Goal: Transaction & Acquisition: Purchase product/service

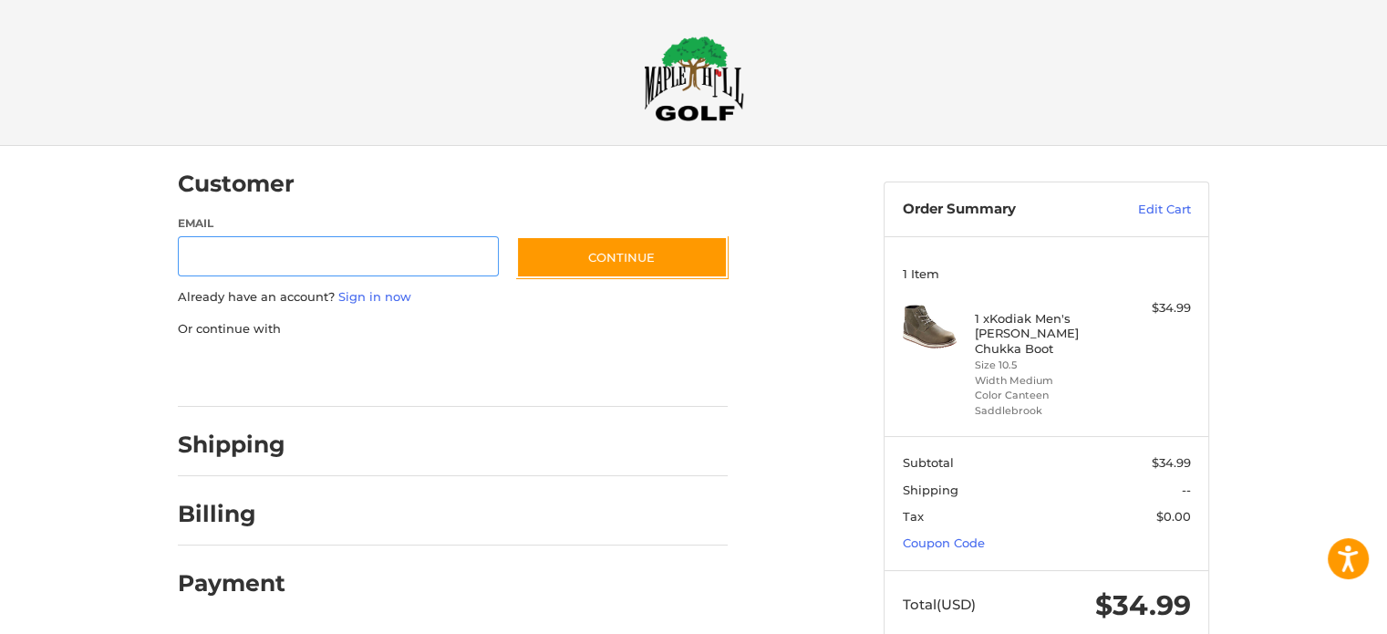
scroll to position [11, 0]
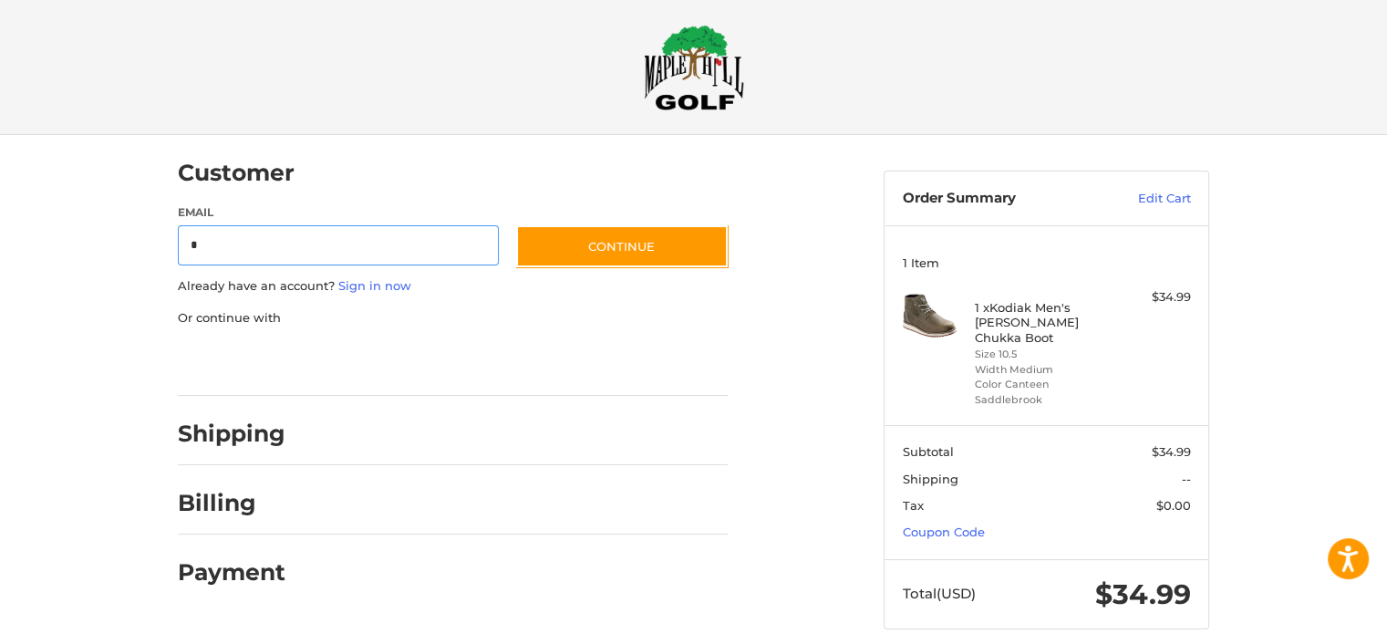
type input "**********"
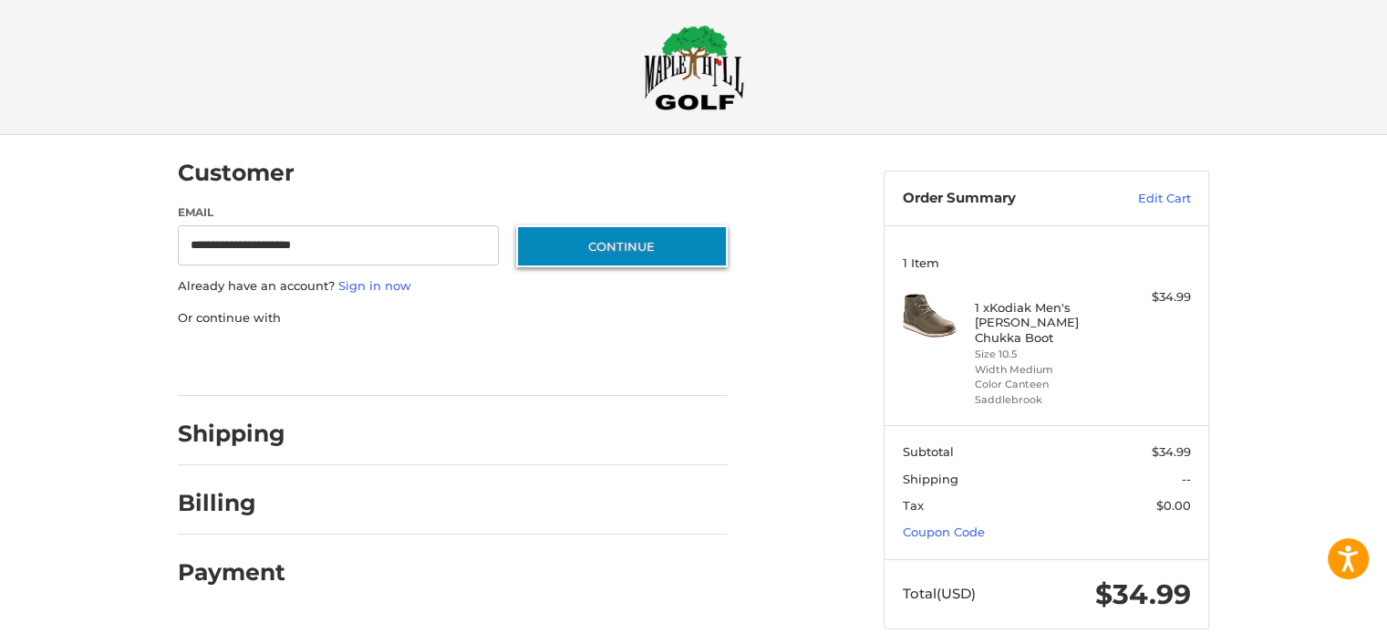
click at [594, 244] on button "Continue" at bounding box center [622, 246] width 212 height 42
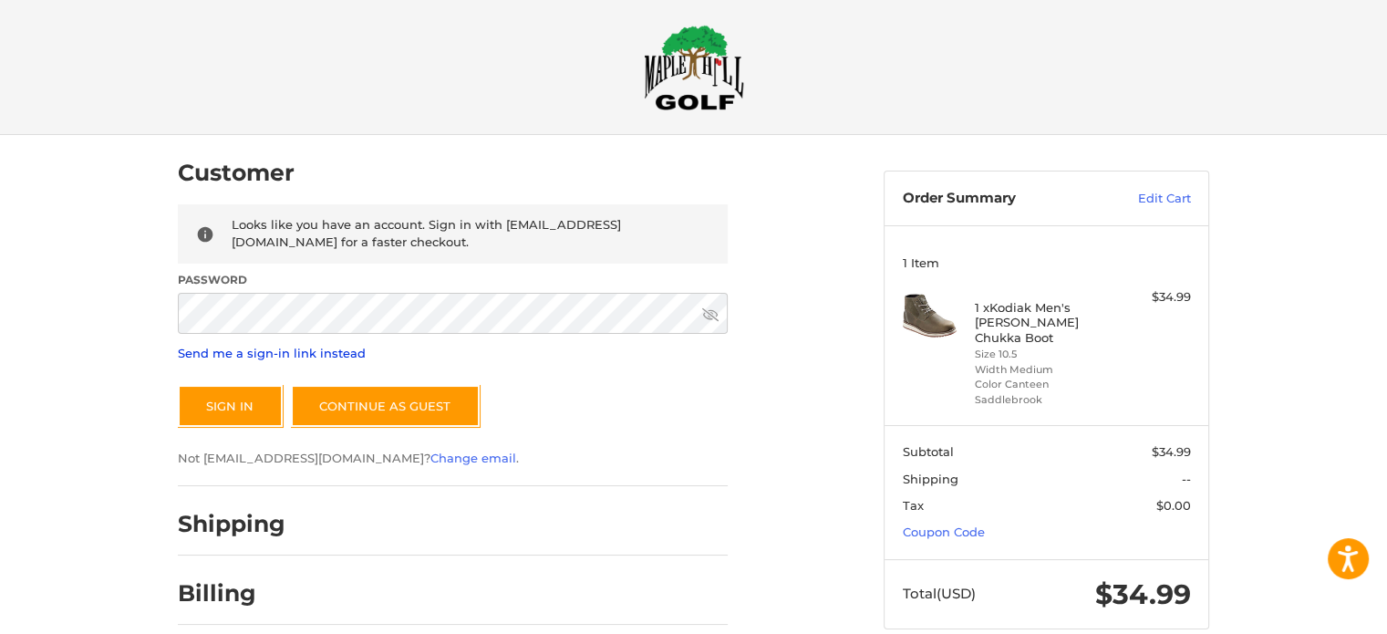
drag, startPoint x: 247, startPoint y: 355, endPoint x: 218, endPoint y: 360, distance: 29.7
click at [218, 360] on link "Send me a sign-in link instead" at bounding box center [272, 353] width 188 height 15
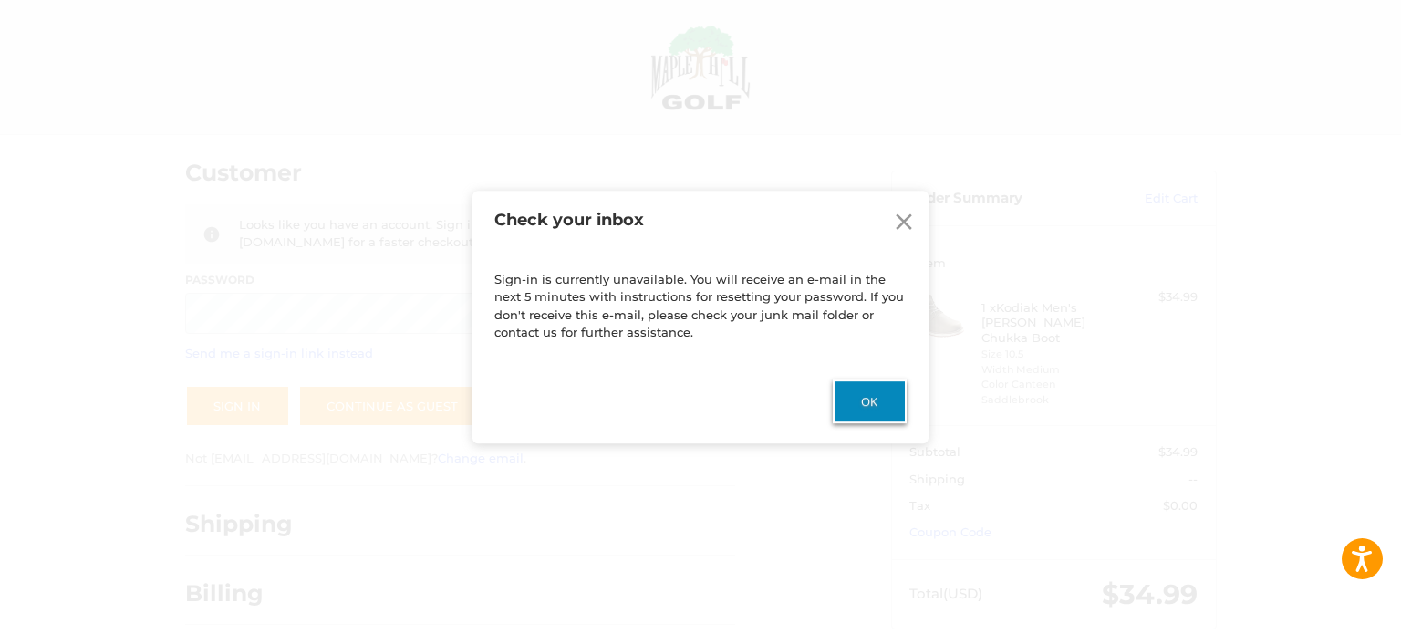
click at [872, 395] on button "Ok" at bounding box center [870, 401] width 74 height 44
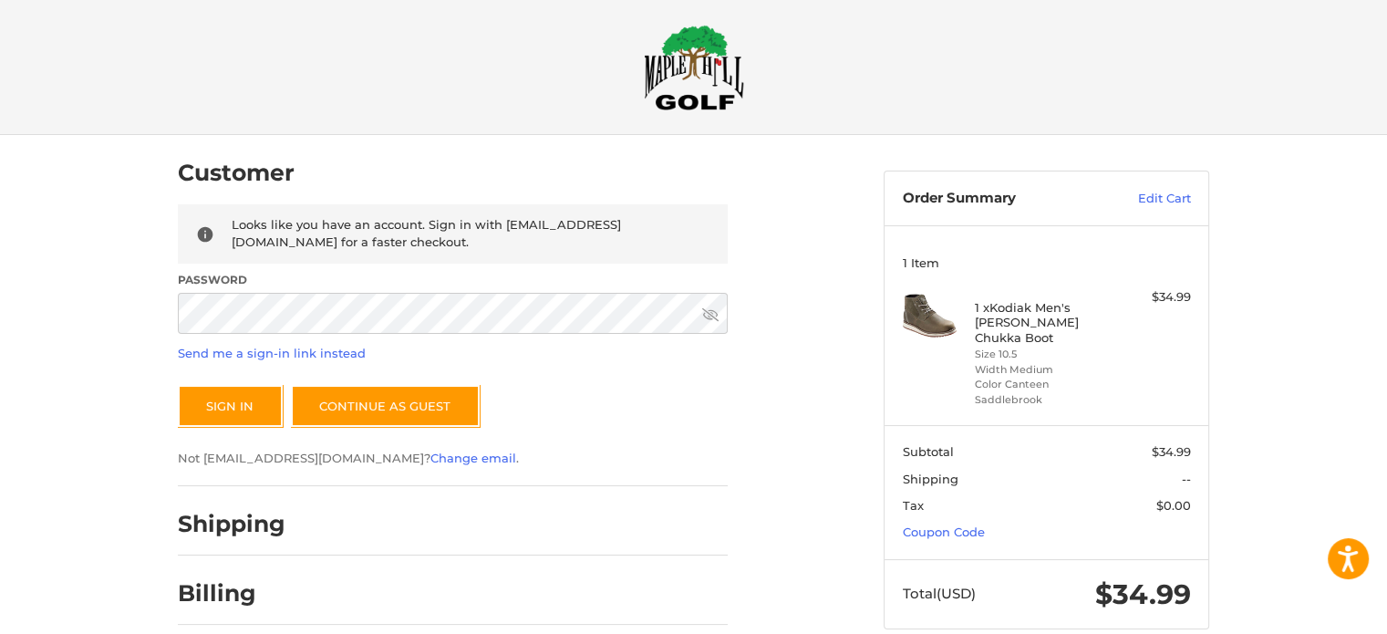
drag, startPoint x: 499, startPoint y: 337, endPoint x: 115, endPoint y: 426, distance: 394.0
click at [115, 426] on div "Customer Returning Customer Looks like you have an account. Sign in with [EMAIL…" at bounding box center [693, 423] width 1387 height 576
click at [713, 316] on icon at bounding box center [710, 314] width 16 height 16
